Goal: Book appointment/travel/reservation

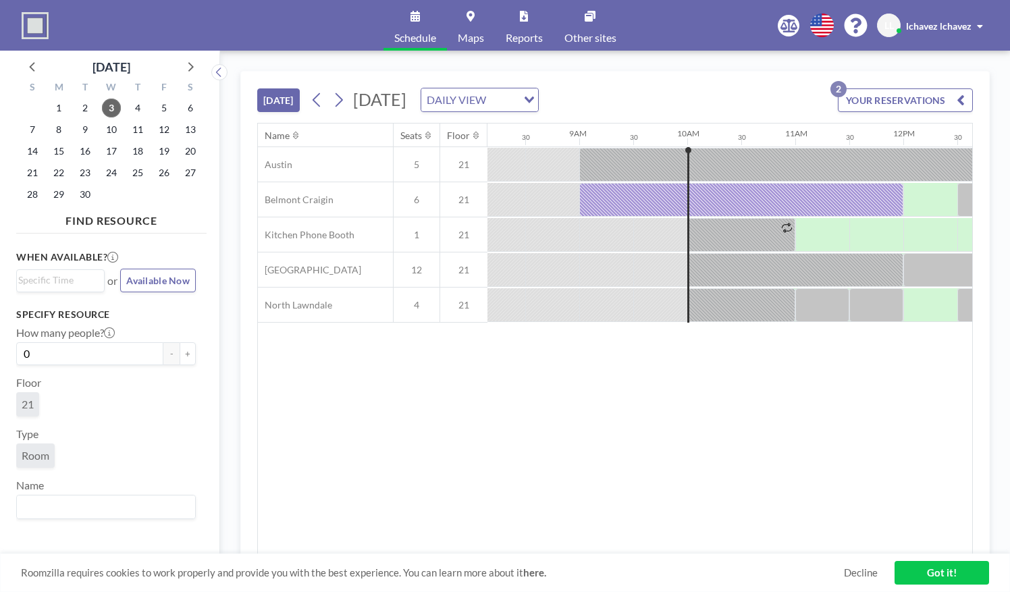
scroll to position [0, 1027]
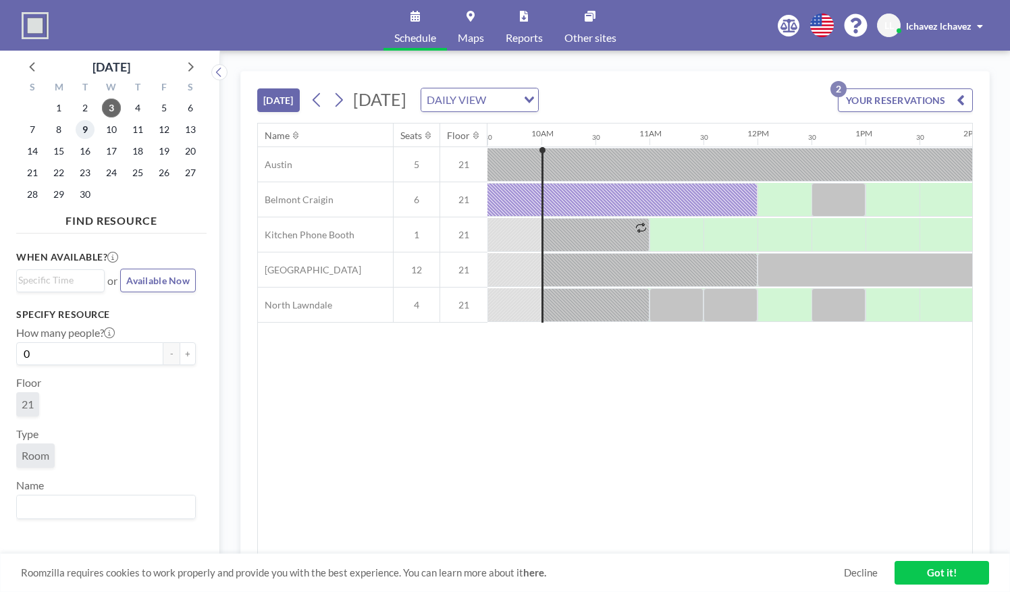
click at [87, 130] on span "9" at bounding box center [85, 129] width 19 height 19
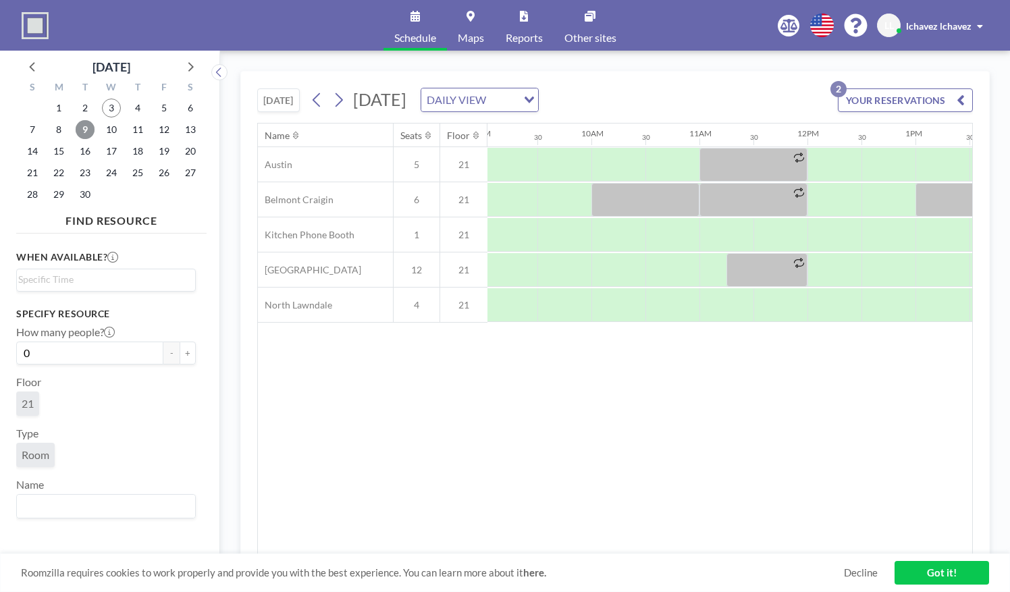
scroll to position [0, 983]
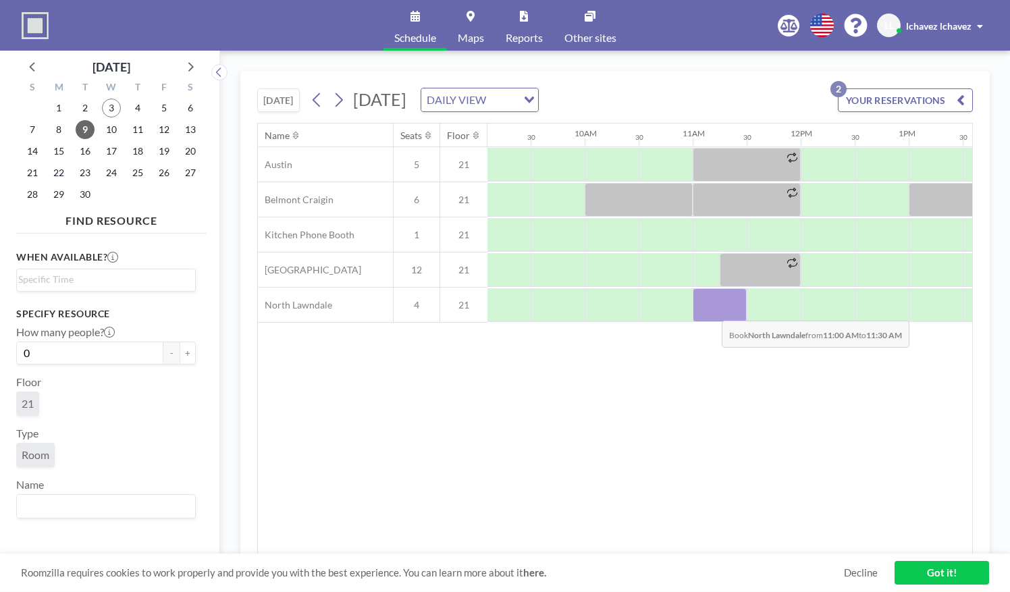
click at [711, 309] on div at bounding box center [720, 305] width 54 height 34
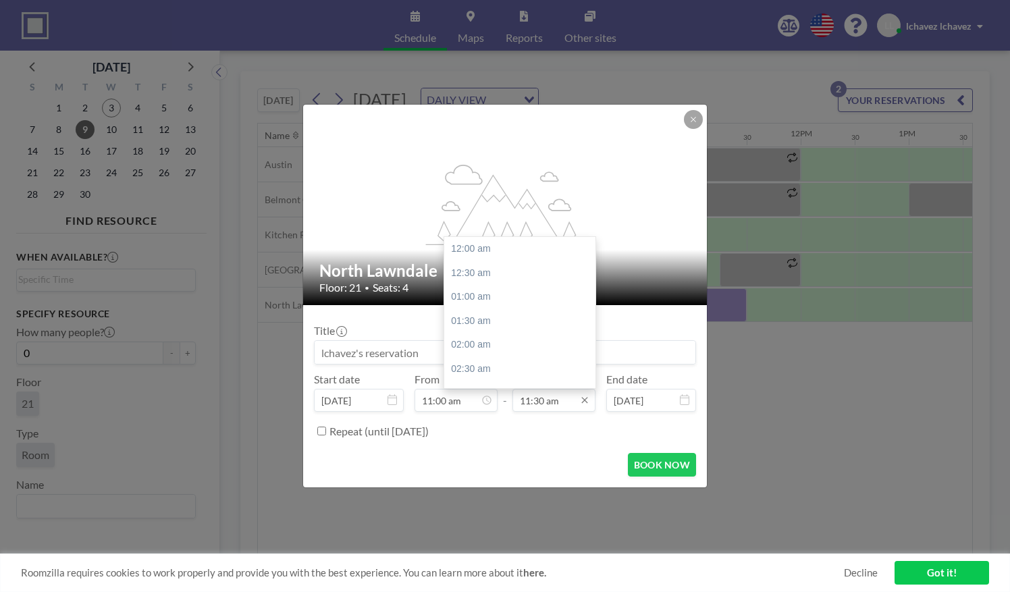
scroll to position [553, 0]
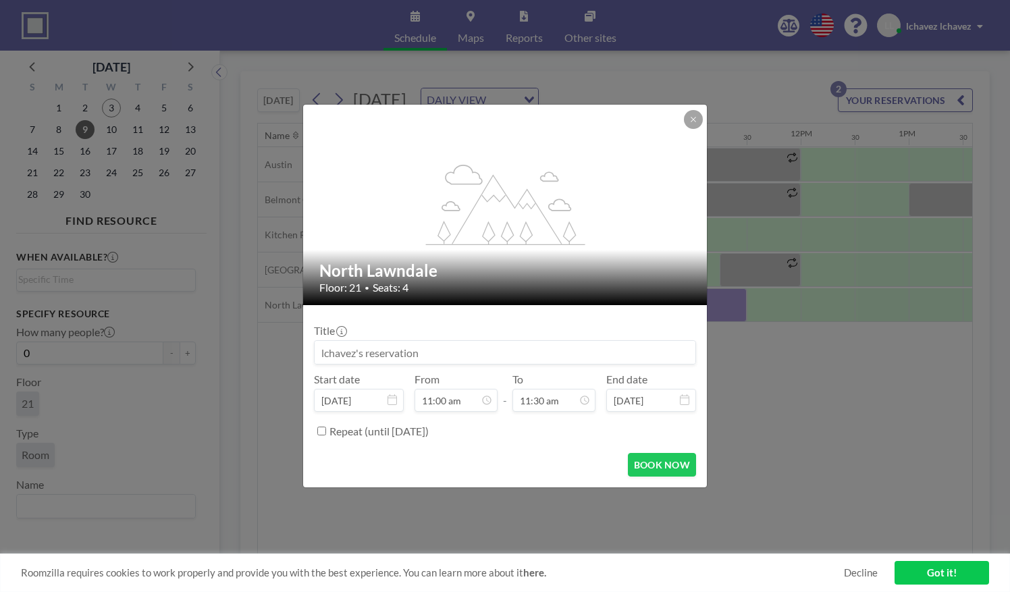
click at [536, 432] on div "Repeat (until [DATE])" at bounding box center [513, 431] width 367 height 22
click at [673, 473] on button "BOOK NOW" at bounding box center [662, 465] width 68 height 24
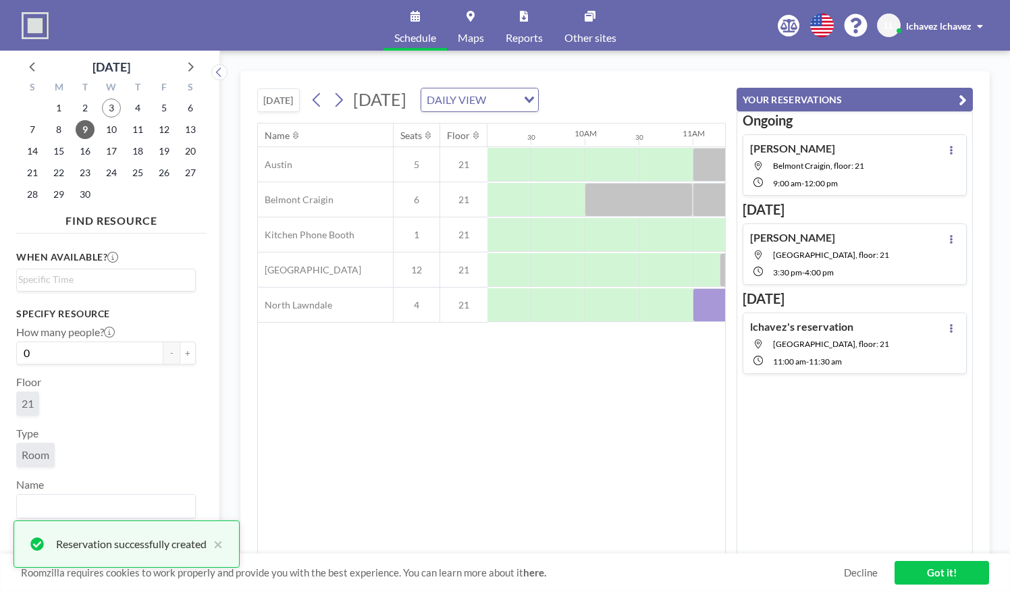
click at [647, 367] on div "Name Seats Floor 12AM 30 1AM 30 2AM 30 3AM 30 4AM 30 5AM 30 6AM 30 7AM 30 8AM 3…" at bounding box center [491, 339] width 467 height 431
click at [617, 372] on div "Name Seats Floor 12AM 30 1AM 30 2AM 30 3AM 30 4AM 30 5AM 30 6AM 30 7AM 30 8AM 3…" at bounding box center [491, 339] width 467 height 431
click at [692, 322] on div "Name Seats Floor 12AM 30 1AM 30 2AM 30 3AM 30 4AM 30 5AM 30 6AM 30 7AM 30 8AM 3…" at bounding box center [491, 339] width 467 height 431
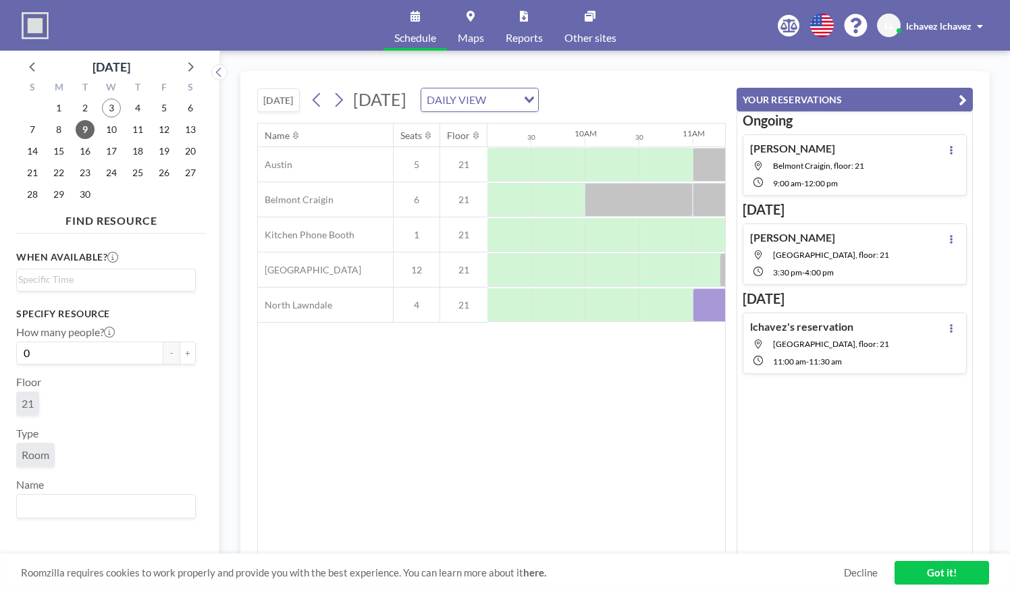
click at [911, 571] on link "Got it!" at bounding box center [942, 573] width 95 height 24
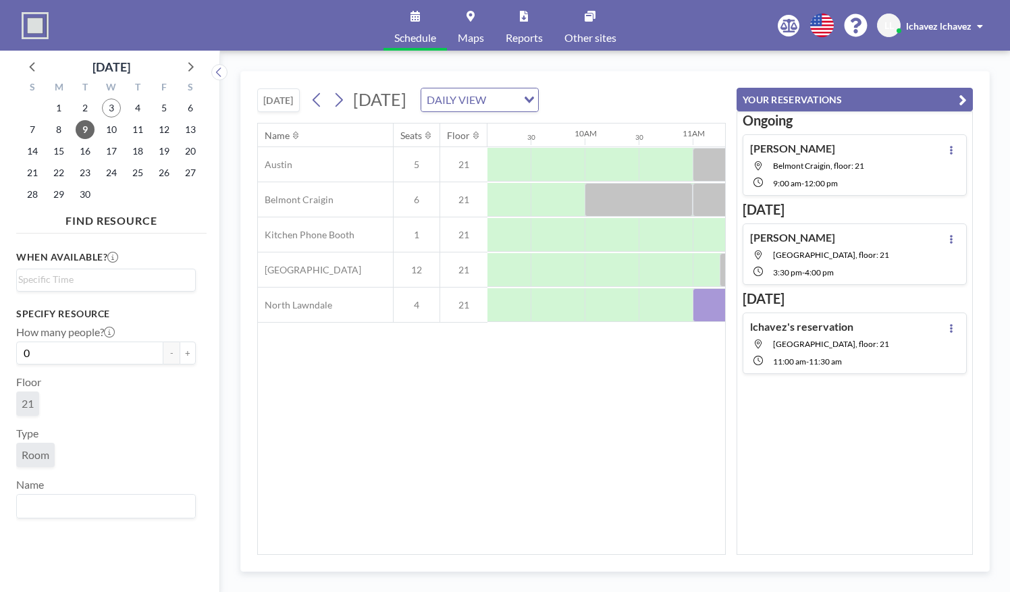
click at [607, 455] on div "Name Seats Floor 12AM 30 1AM 30 2AM 30 3AM 30 4AM 30 5AM 30 6AM 30 7AM 30 8AM 3…" at bounding box center [491, 339] width 467 height 431
click at [658, 362] on div "Name Seats Floor 12AM 30 1AM 30 2AM 30 3AM 30 4AM 30 5AM 30 6AM 30 7AM 30 8AM 3…" at bounding box center [491, 339] width 467 height 431
click at [977, 88] on div "[DATE] [DATE] DAILY VIEW Loading... Name Seats Floor 12AM 30 1AM 30 2AM 30 3AM …" at bounding box center [615, 321] width 750 height 501
click at [966, 96] on icon "button" at bounding box center [963, 100] width 8 height 16
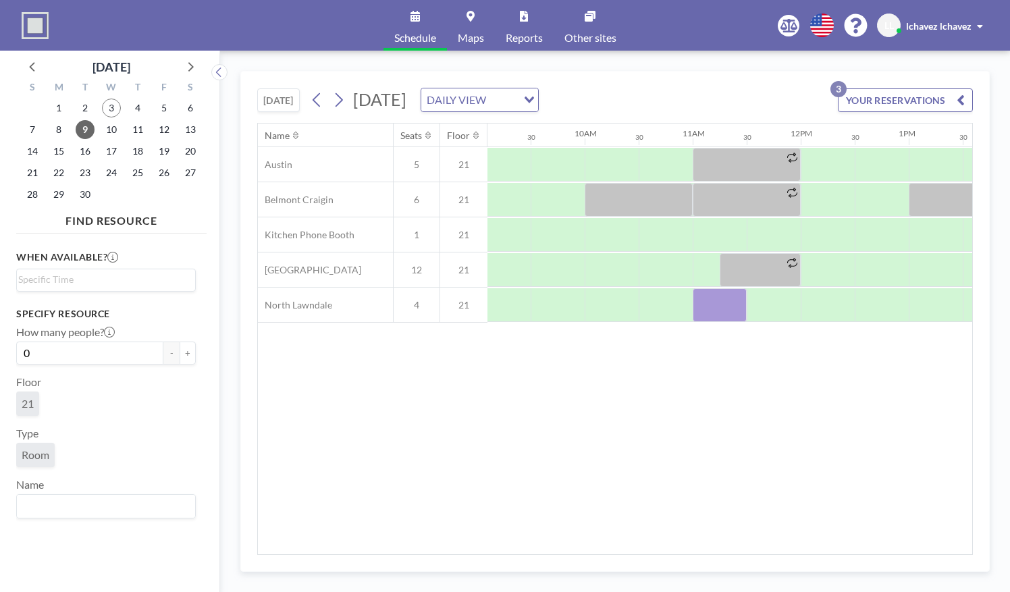
click at [289, 102] on button "[DATE]" at bounding box center [278, 100] width 43 height 24
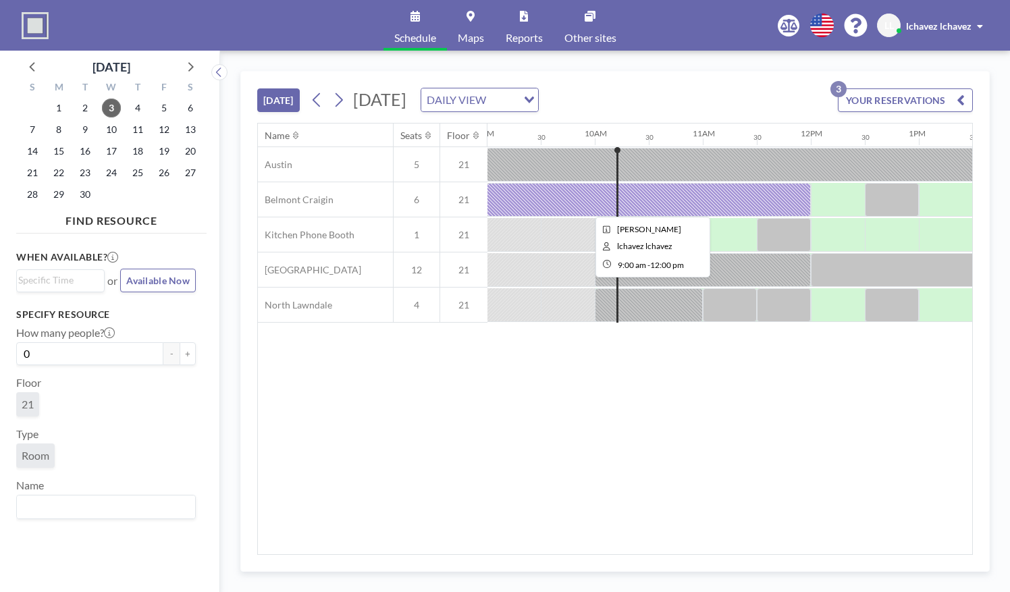
scroll to position [0, 973]
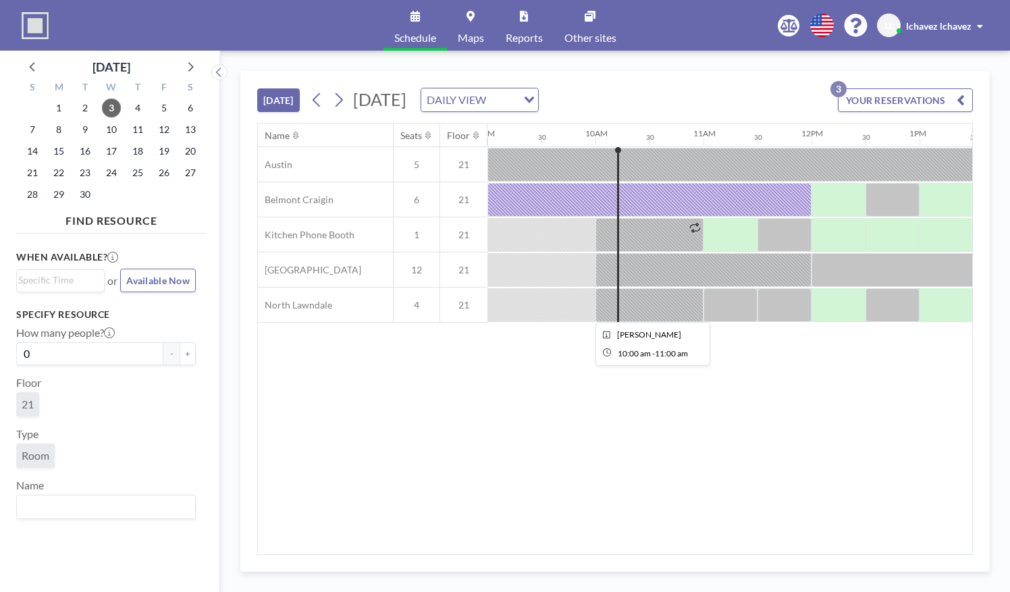
click at [648, 311] on div at bounding box center [650, 305] width 108 height 34
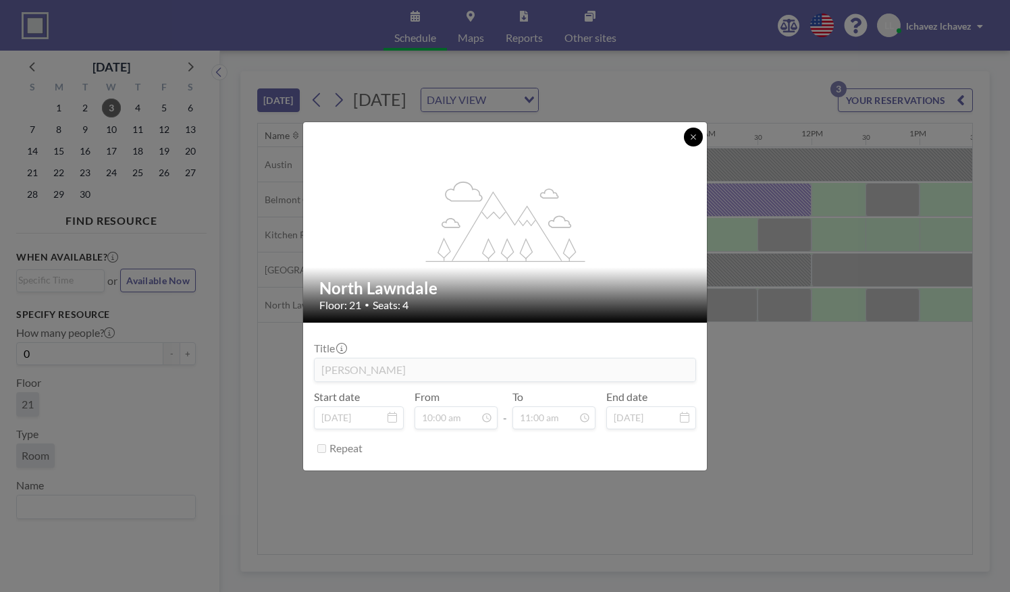
click at [694, 143] on button at bounding box center [693, 137] width 19 height 19
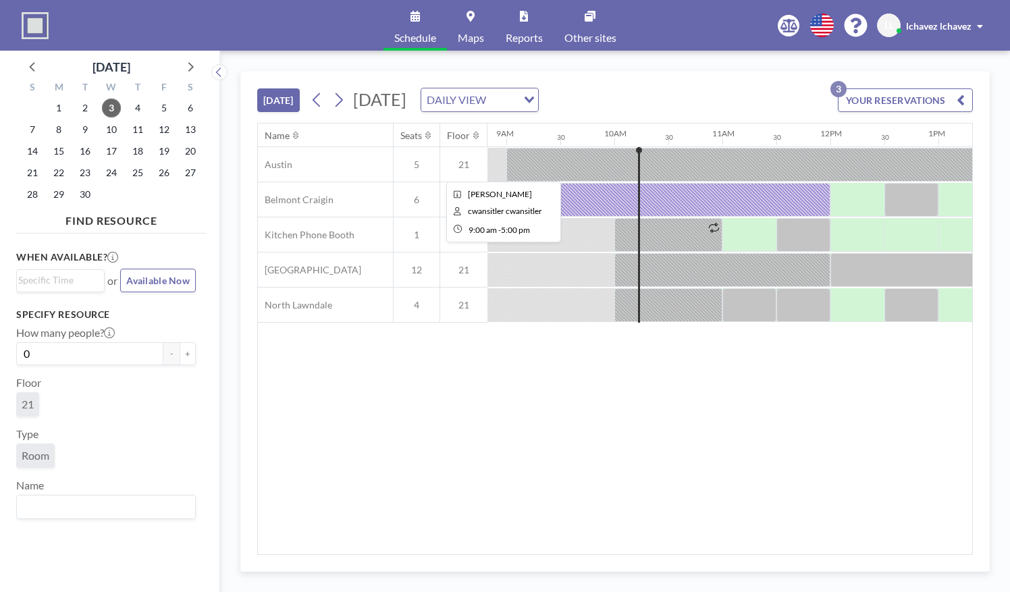
scroll to position [0, 950]
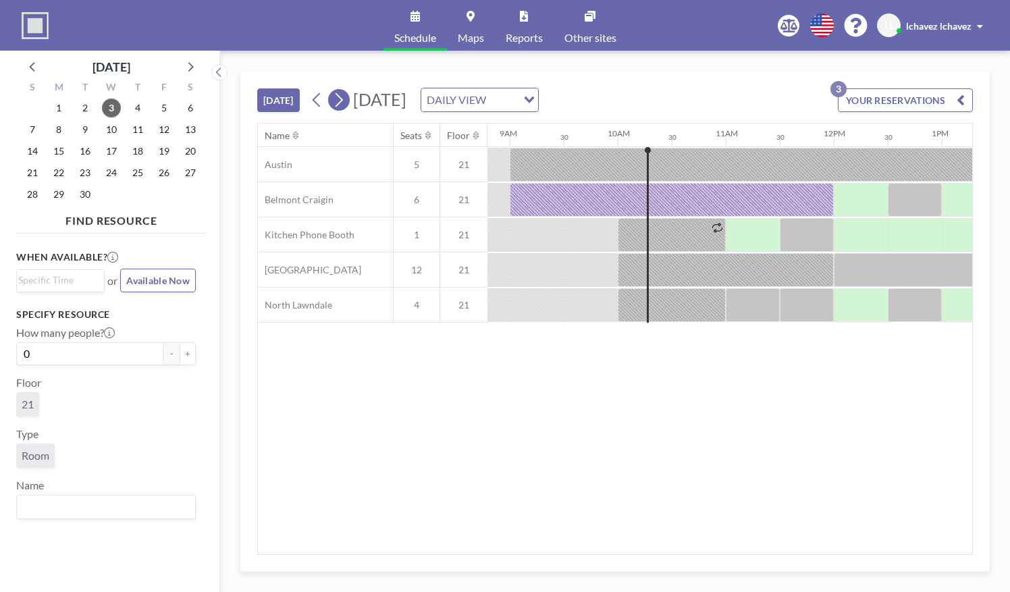
click at [343, 103] on icon at bounding box center [338, 100] width 13 height 20
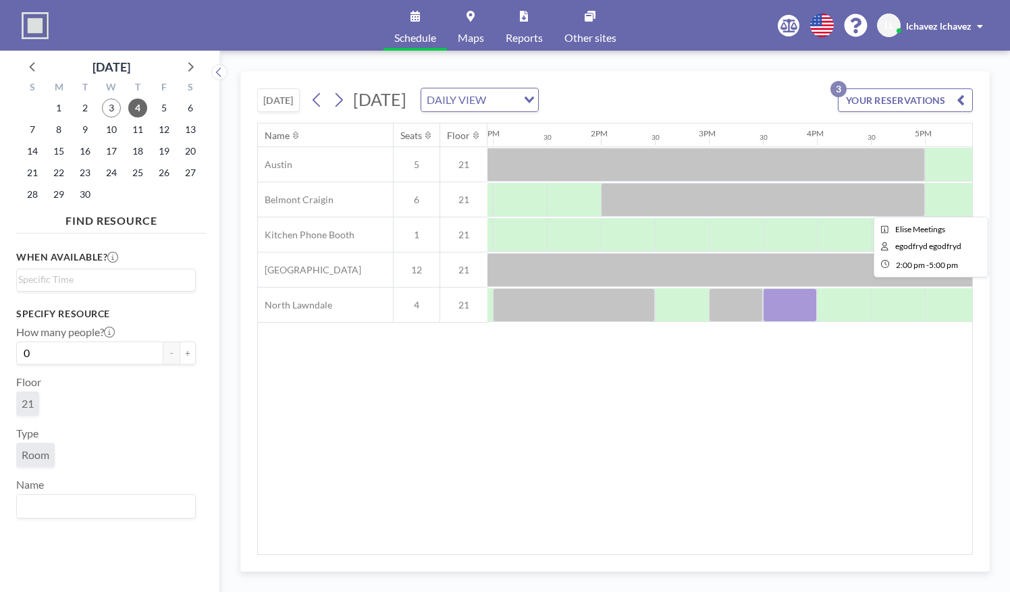
scroll to position [0, 1404]
